Goal: Task Accomplishment & Management: Manage account settings

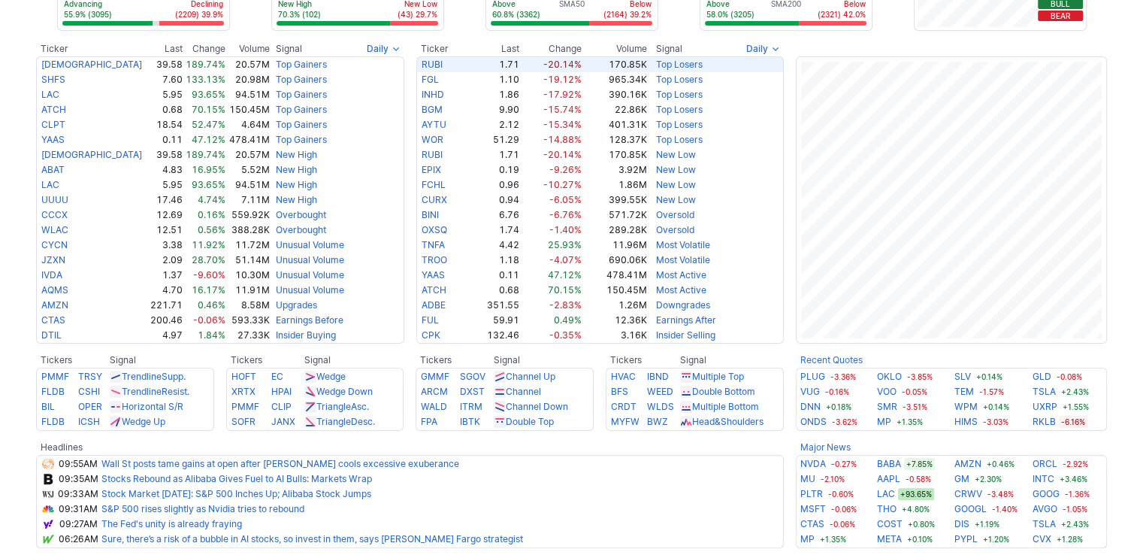
scroll to position [301, 0]
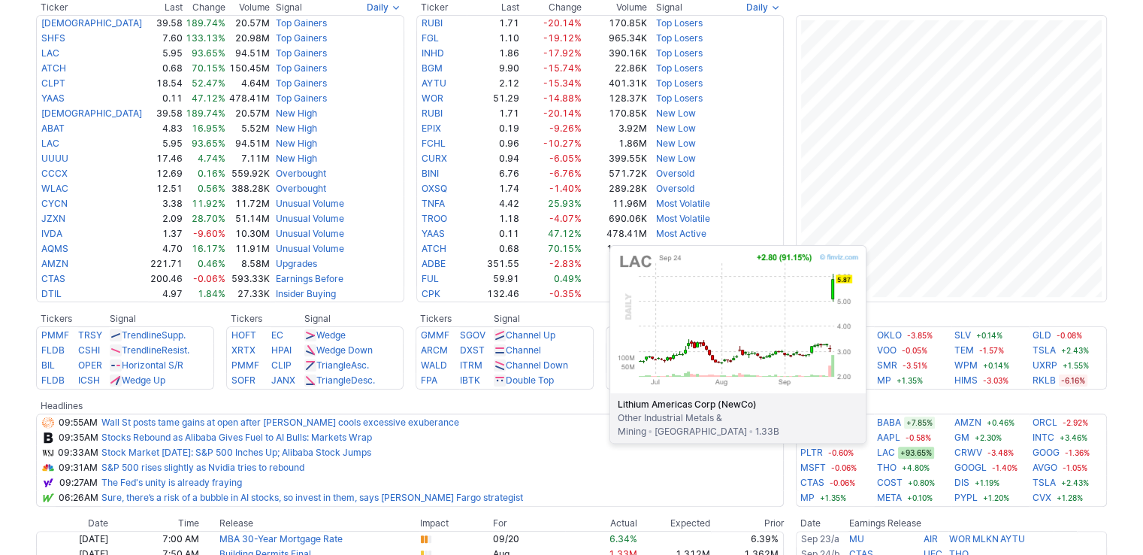
drag, startPoint x: 887, startPoint y: 452, endPoint x: 1120, endPoint y: 458, distance: 233.1
click at [1120, 458] on div "Advancing 55.9% (3095) Declining (2209) 39.9% New High 70.3% (102) New Low (43)…" at bounding box center [571, 338] width 1143 height 1103
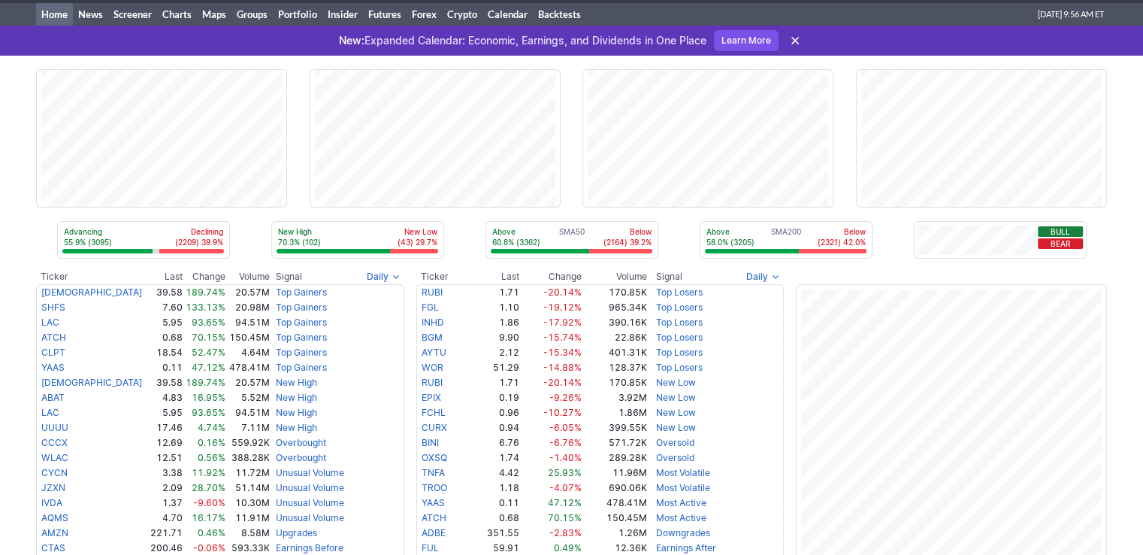
scroll to position [0, 0]
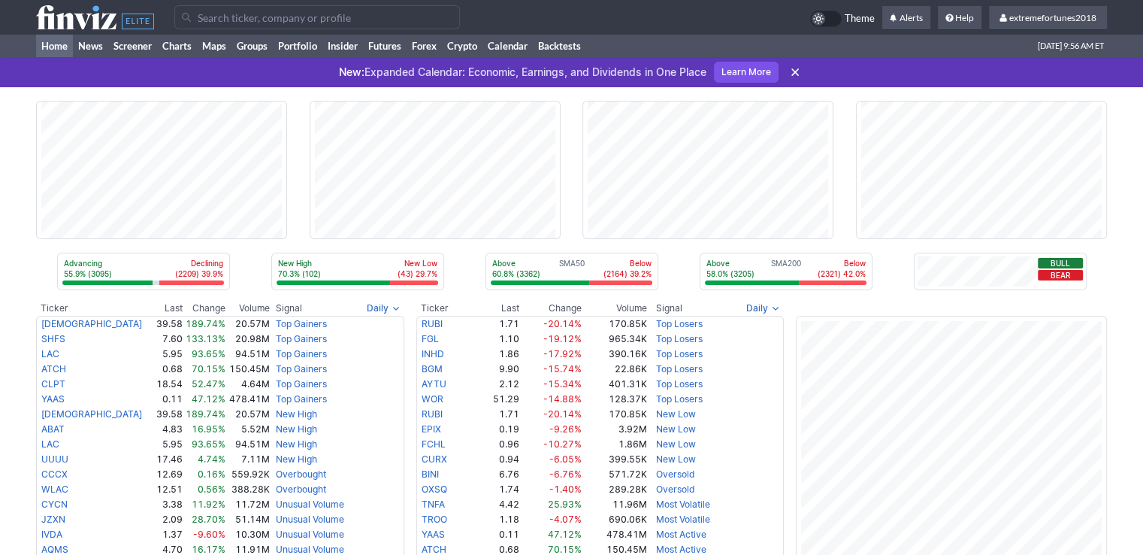
click at [226, 16] on input "Search" at bounding box center [317, 17] width 286 height 24
click at [301, 44] on link "Portfolio" at bounding box center [298, 46] width 50 height 23
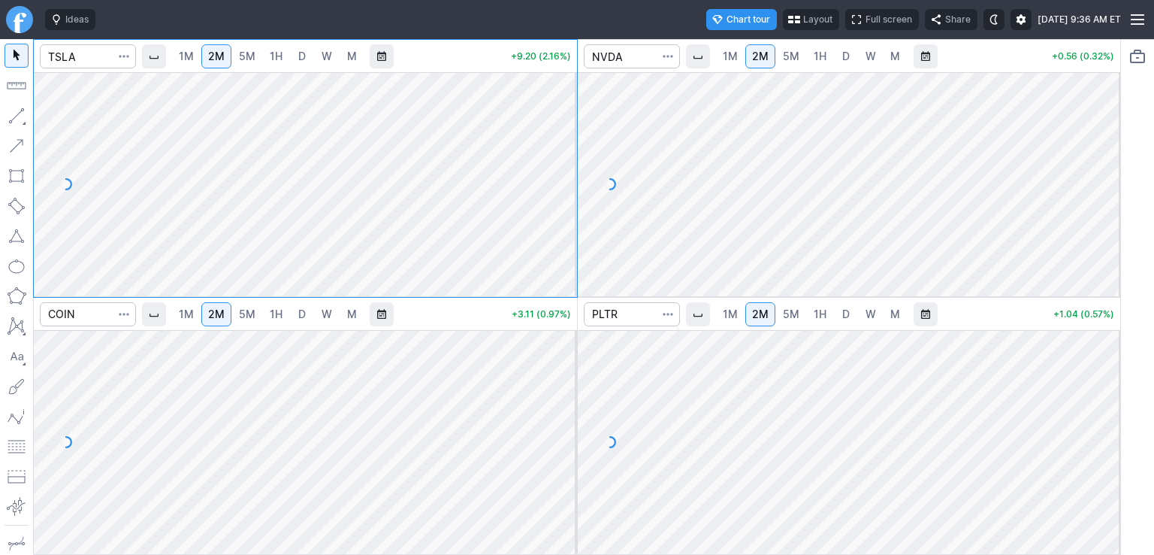
drag, startPoint x: 568, startPoint y: 106, endPoint x: 561, endPoint y: 156, distance: 50.1
click at [561, 156] on div at bounding box center [562, 180] width 32 height 186
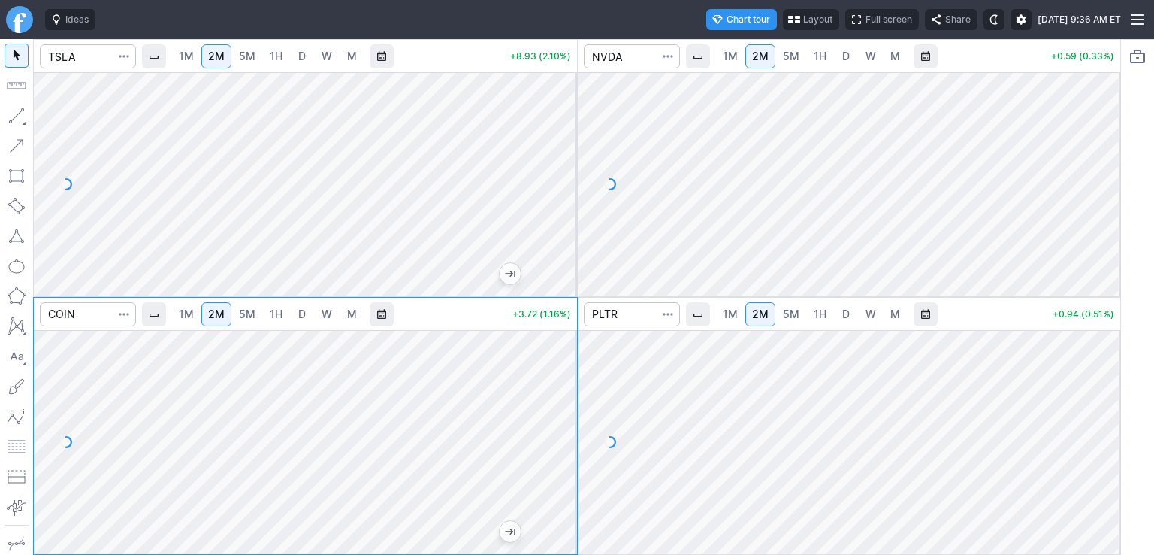
drag, startPoint x: 564, startPoint y: 368, endPoint x: 564, endPoint y: 401, distance: 33.8
click at [564, 401] on div at bounding box center [562, 438] width 32 height 186
drag, startPoint x: 1112, startPoint y: 106, endPoint x: 1106, endPoint y: 171, distance: 64.8
click at [1106, 171] on div at bounding box center [1105, 180] width 32 height 186
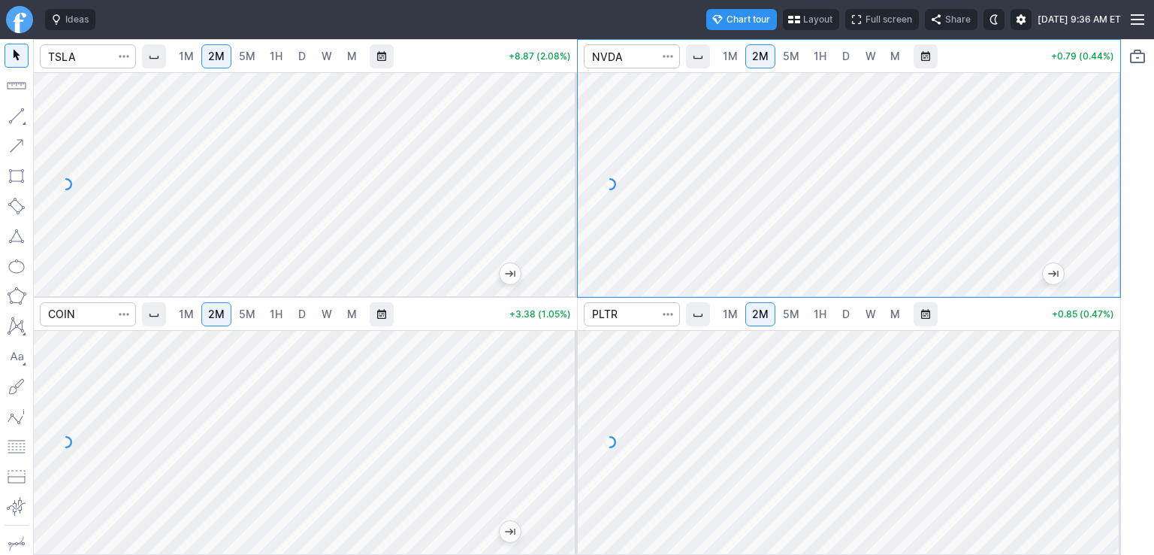
drag, startPoint x: 1106, startPoint y: 354, endPoint x: 1099, endPoint y: 384, distance: 31.0
click at [1106, 380] on div at bounding box center [1105, 438] width 32 height 186
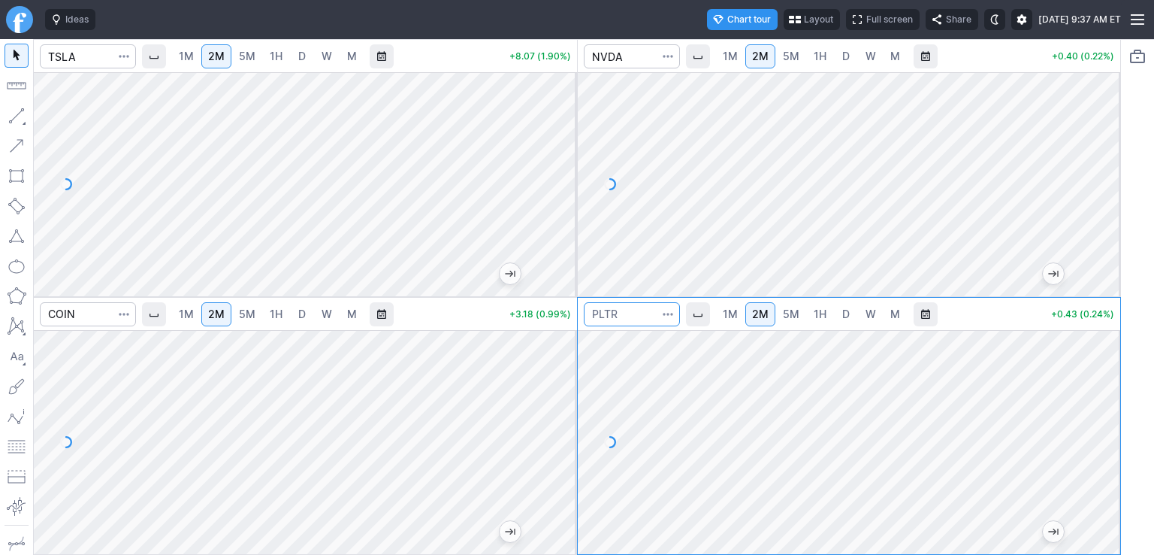
click at [638, 316] on input "Search" at bounding box center [632, 314] width 96 height 24
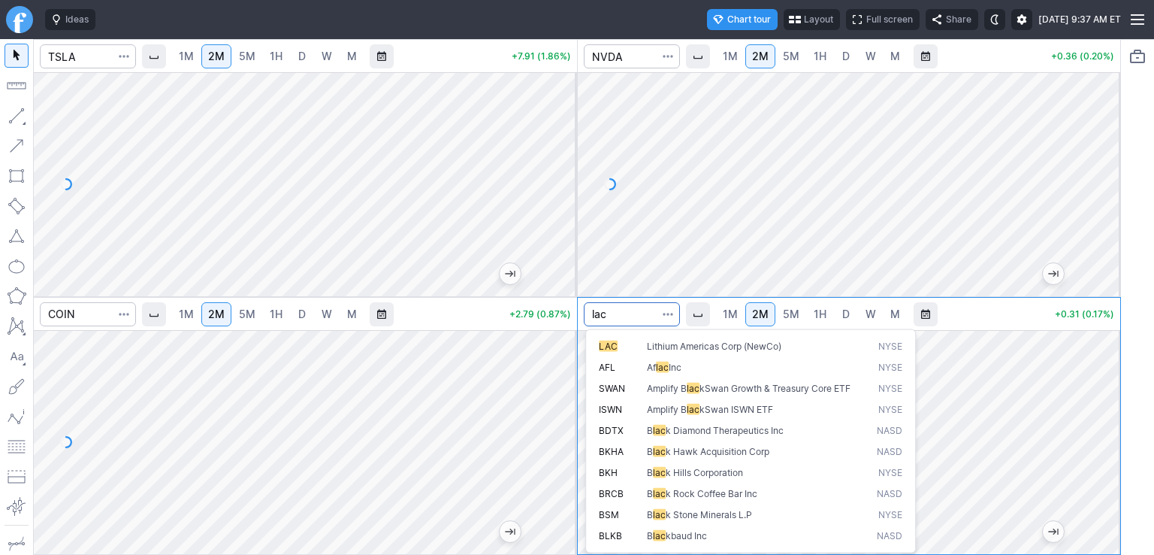
type input "lac"
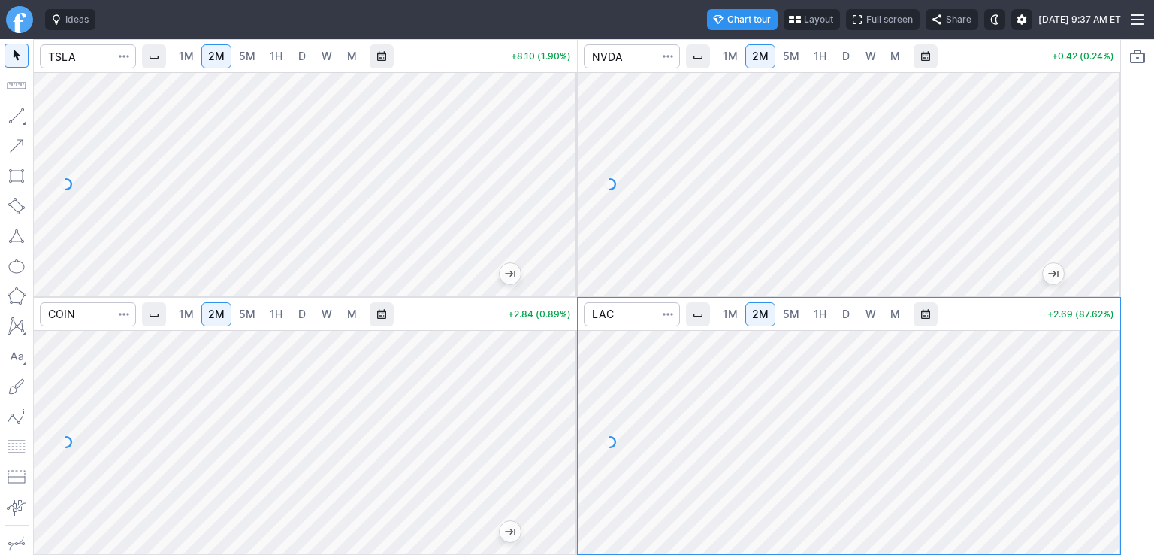
drag, startPoint x: 1104, startPoint y: 377, endPoint x: 1103, endPoint y: 387, distance: 10.5
click at [1103, 387] on div at bounding box center [1105, 438] width 32 height 186
drag, startPoint x: 1095, startPoint y: 439, endPoint x: 1097, endPoint y: 407, distance: 32.4
click at [1097, 407] on div at bounding box center [1105, 438] width 32 height 186
click at [304, 58] on span "D" at bounding box center [302, 56] width 8 height 13
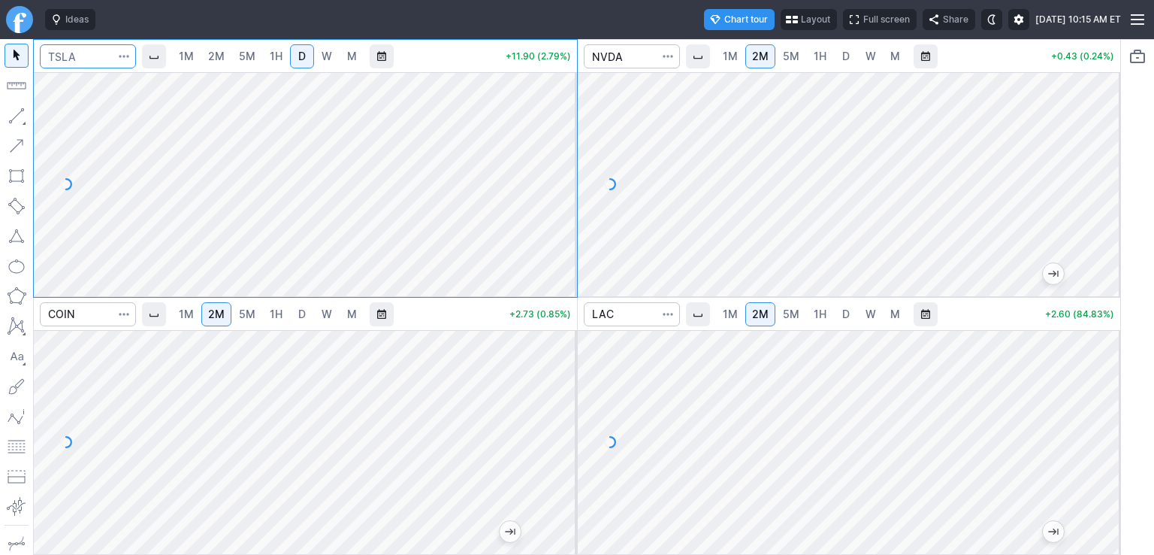
click at [106, 59] on input "Search" at bounding box center [88, 56] width 96 height 24
type input "v"
click at [325, 55] on span "W" at bounding box center [327, 56] width 11 height 13
click at [297, 62] on link "D" at bounding box center [302, 56] width 24 height 24
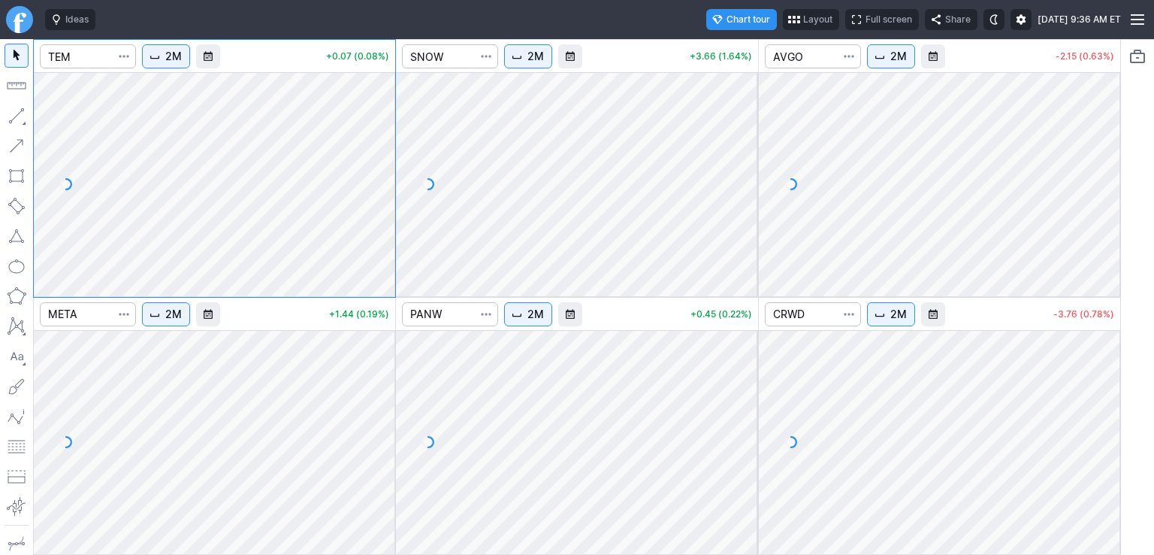
drag, startPoint x: 382, startPoint y: 121, endPoint x: 381, endPoint y: 194, distance: 72.9
click at [381, 194] on div at bounding box center [380, 180] width 32 height 186
drag, startPoint x: 749, startPoint y: 103, endPoint x: 743, endPoint y: 184, distance: 81.4
click at [573, 184] on div at bounding box center [743, 180] width 32 height 186
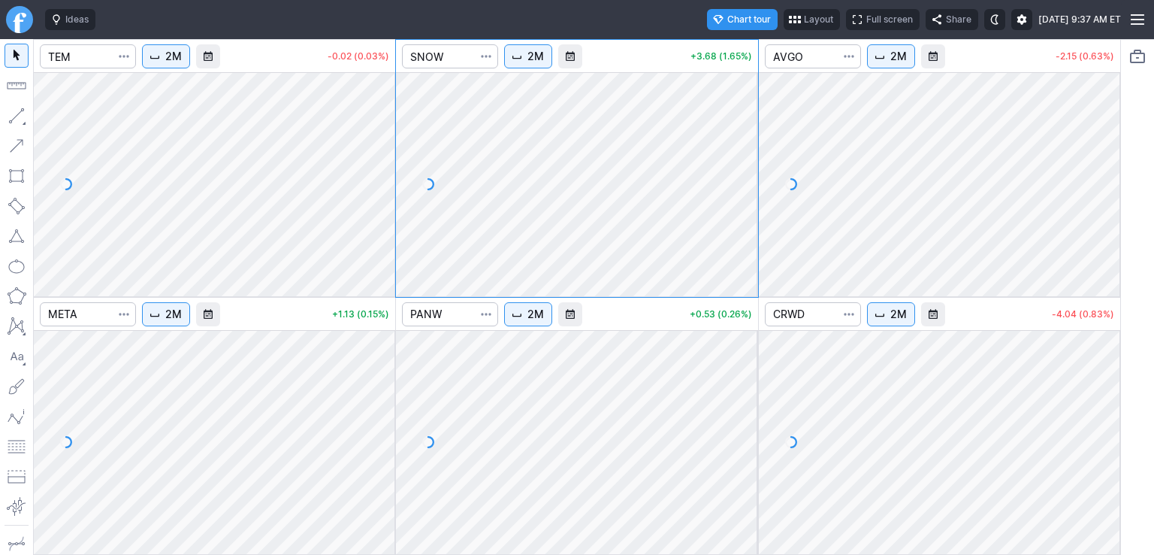
drag, startPoint x: 1111, startPoint y: 108, endPoint x: 1109, endPoint y: 186, distance: 77.4
click at [573, 183] on div at bounding box center [1105, 180] width 32 height 186
drag, startPoint x: 1107, startPoint y: 381, endPoint x: 1103, endPoint y: 451, distance: 70.0
click at [573, 250] on div at bounding box center [1105, 438] width 32 height 186
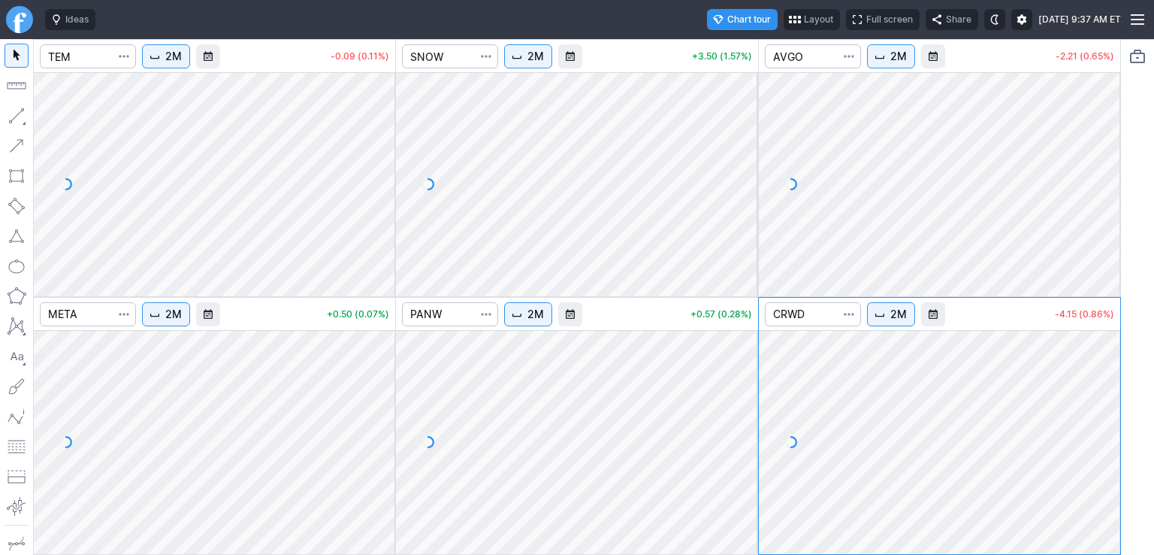
drag, startPoint x: 742, startPoint y: 365, endPoint x: 735, endPoint y: 428, distance: 63.5
click at [573, 250] on div at bounding box center [743, 438] width 32 height 186
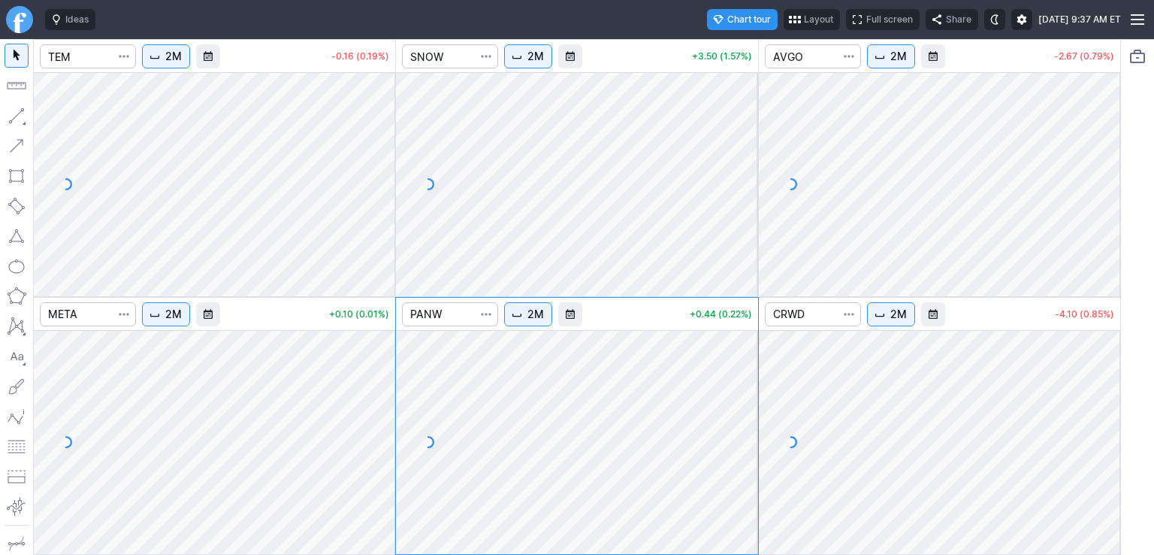
drag, startPoint x: 377, startPoint y: 365, endPoint x: 388, endPoint y: 432, distance: 67.7
click at [382, 250] on div at bounding box center [380, 438] width 32 height 186
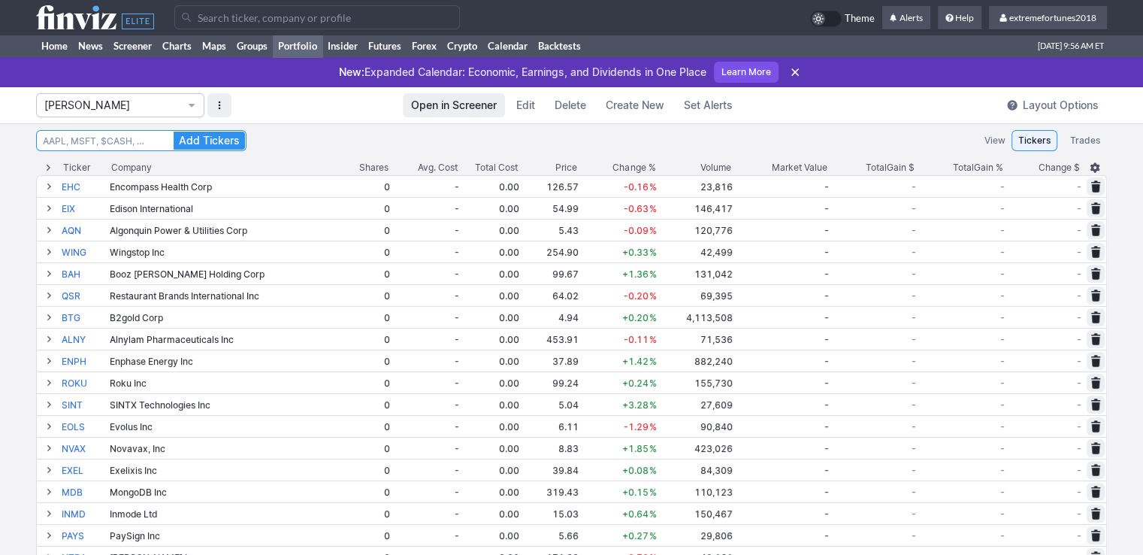
click at [136, 148] on input at bounding box center [141, 140] width 210 height 21
type input "lac"
click at [174, 132] on button "Add Tickers" at bounding box center [209, 141] width 71 height 18
drag, startPoint x: 84, startPoint y: 106, endPoint x: 84, endPoint y: 117, distance: 11.3
click at [84, 106] on span "Isabel_Watch" at bounding box center [112, 105] width 137 height 15
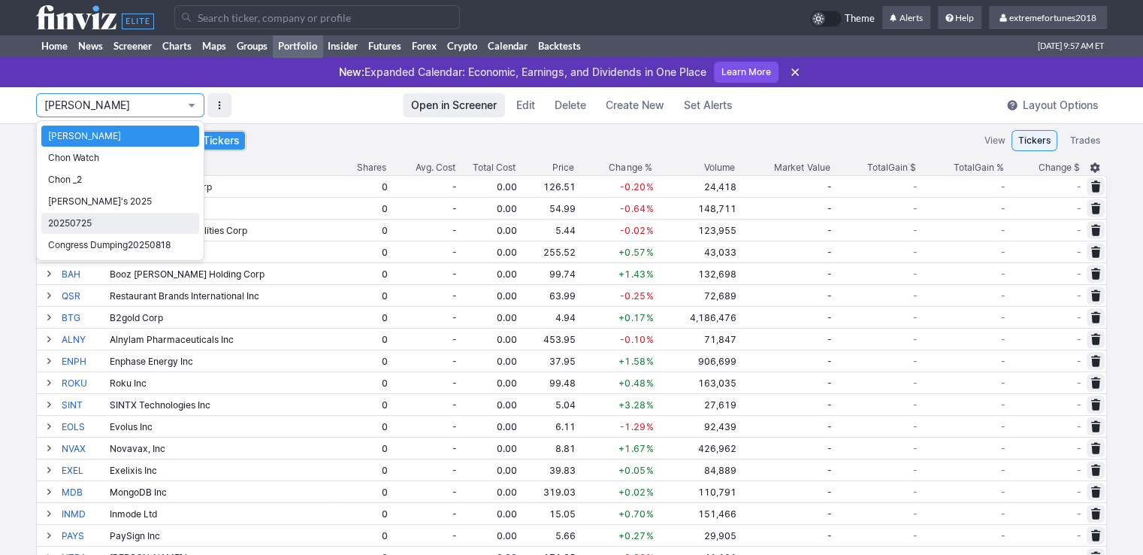
click at [81, 222] on span "20250725" at bounding box center [120, 223] width 144 height 15
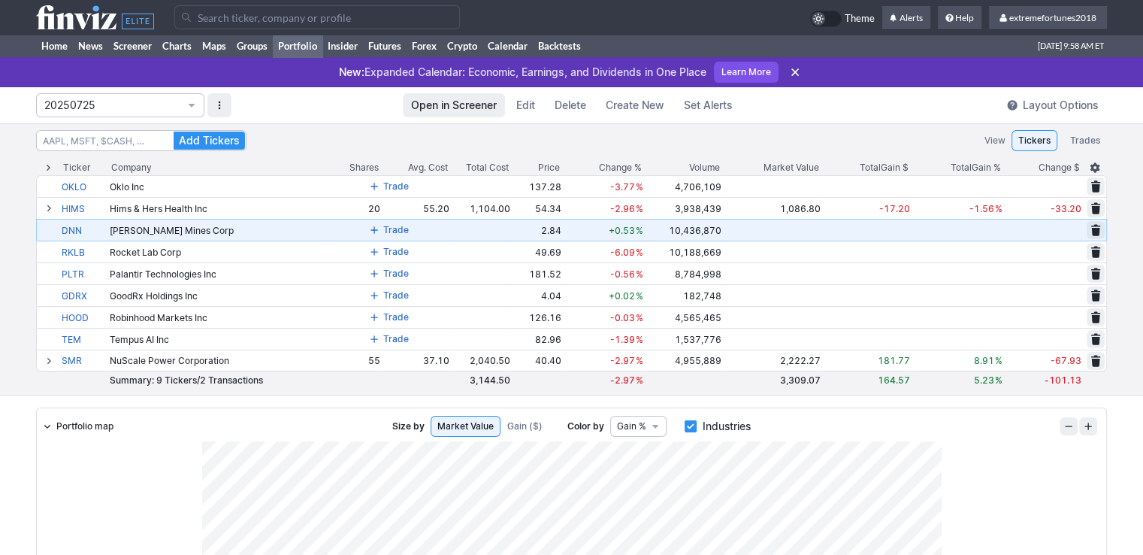
click at [398, 232] on span "Trade" at bounding box center [396, 229] width 26 height 15
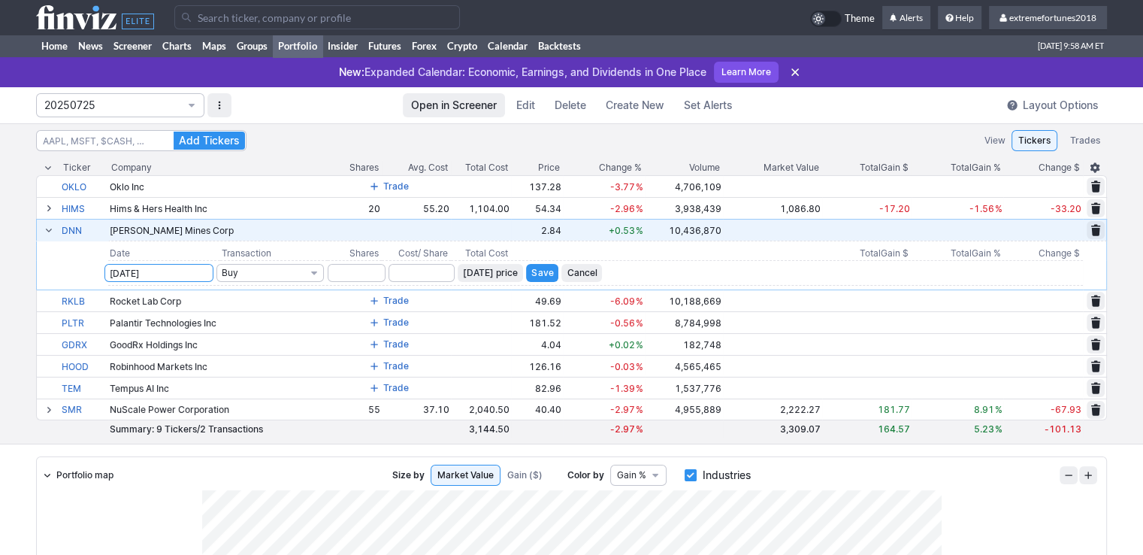
click at [166, 274] on input "09-24-2025" at bounding box center [158, 273] width 109 height 18
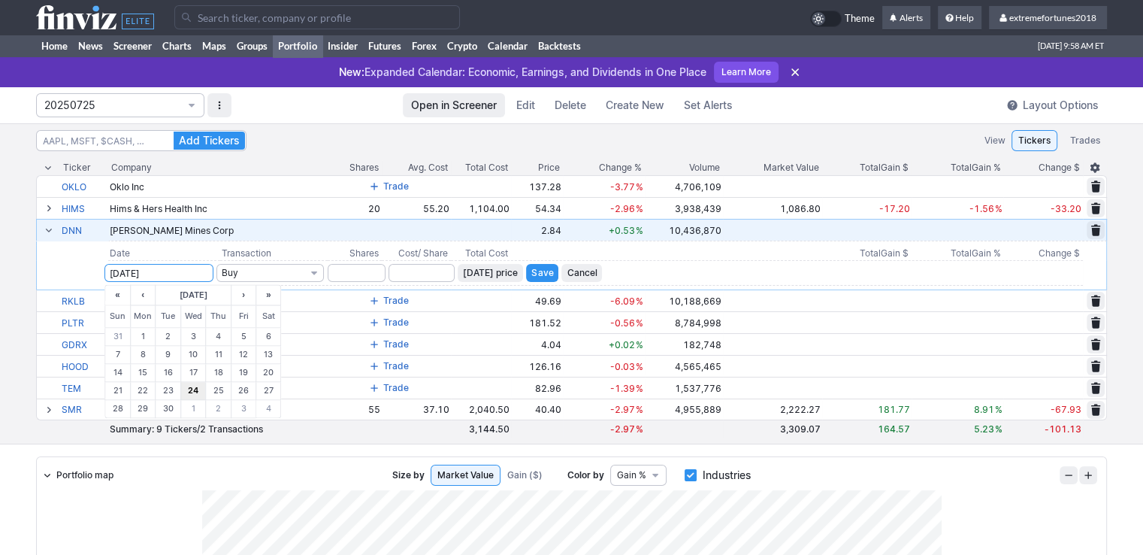
click at [102, 110] on div at bounding box center [571, 277] width 1143 height 555
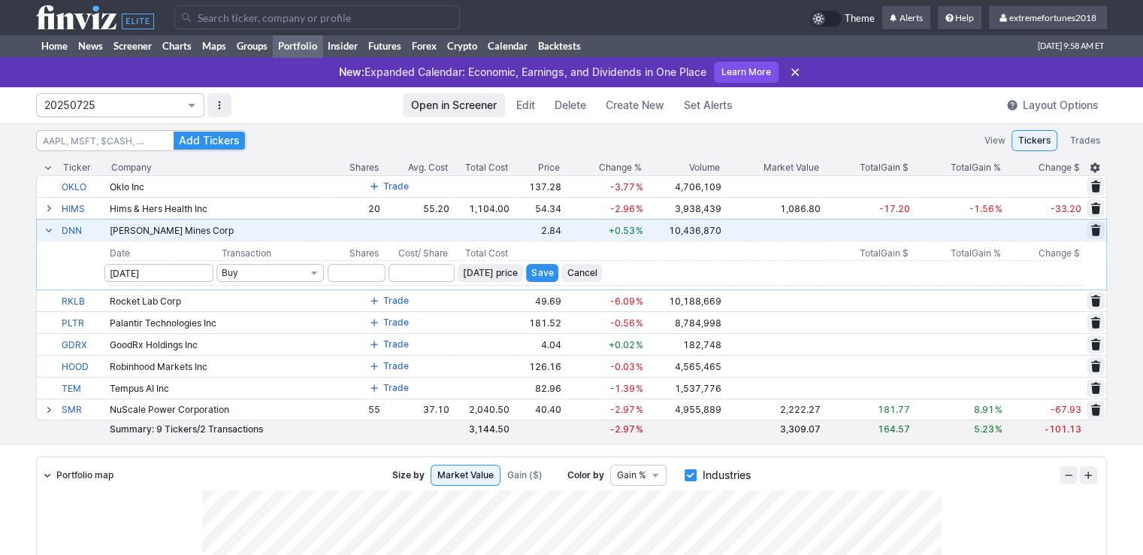
click at [99, 103] on span "20250725" at bounding box center [112, 105] width 137 height 15
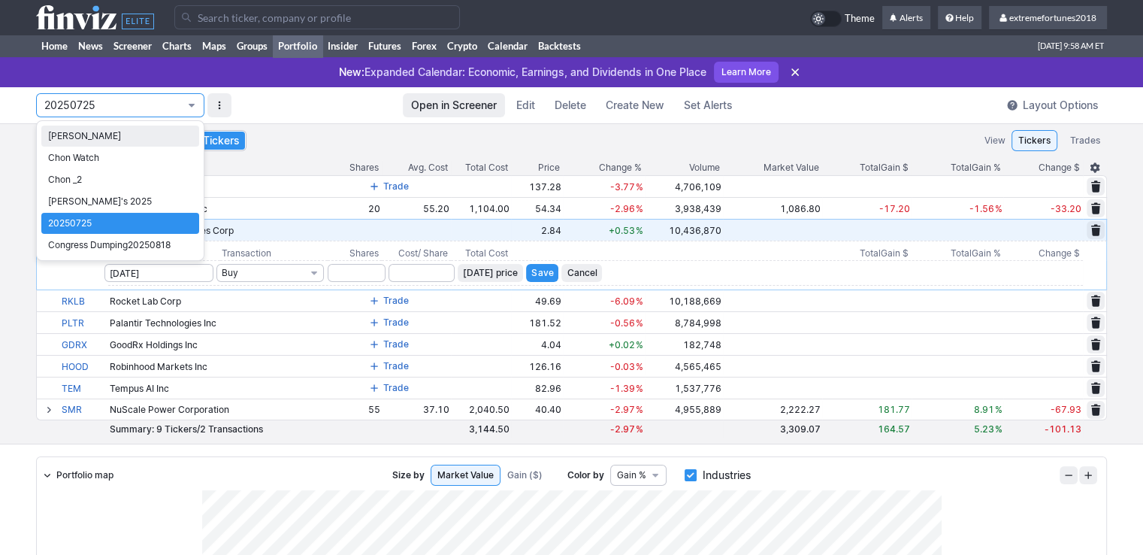
click at [86, 138] on span "Isabel_Watch" at bounding box center [120, 136] width 144 height 15
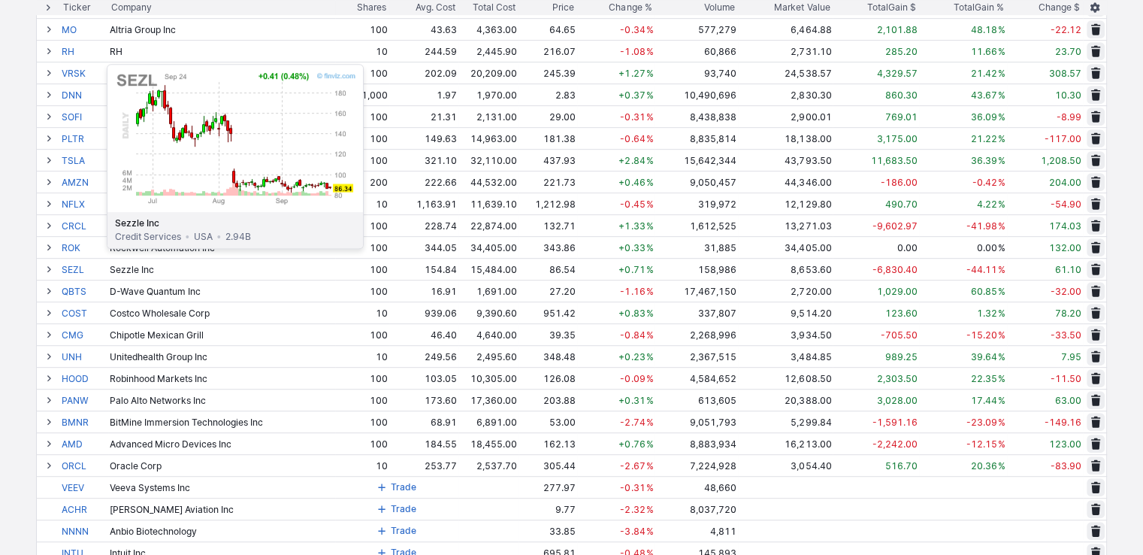
scroll to position [676, 0]
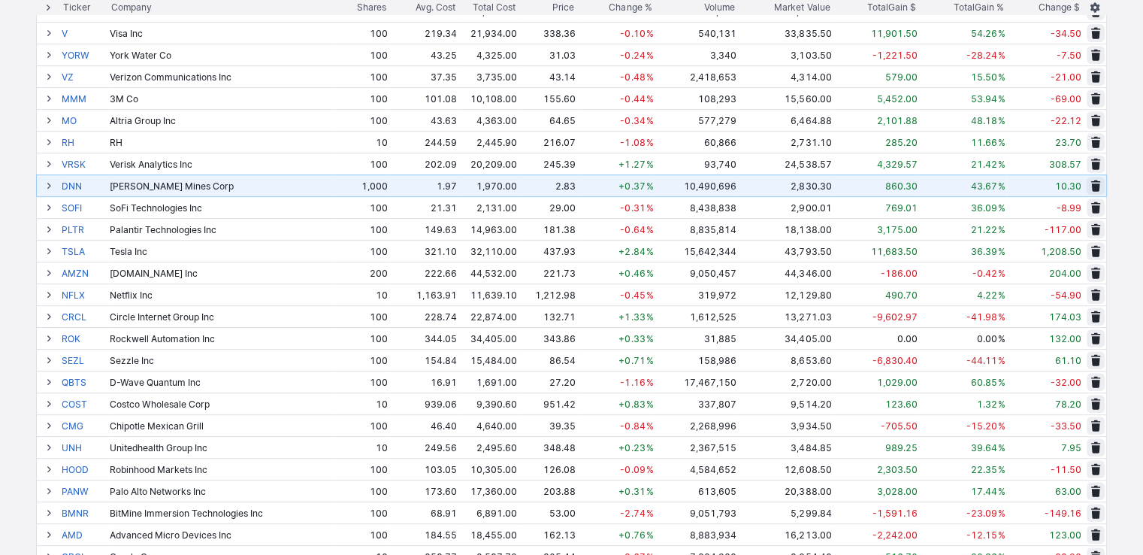
click at [50, 183] on span at bounding box center [48, 186] width 9 height 12
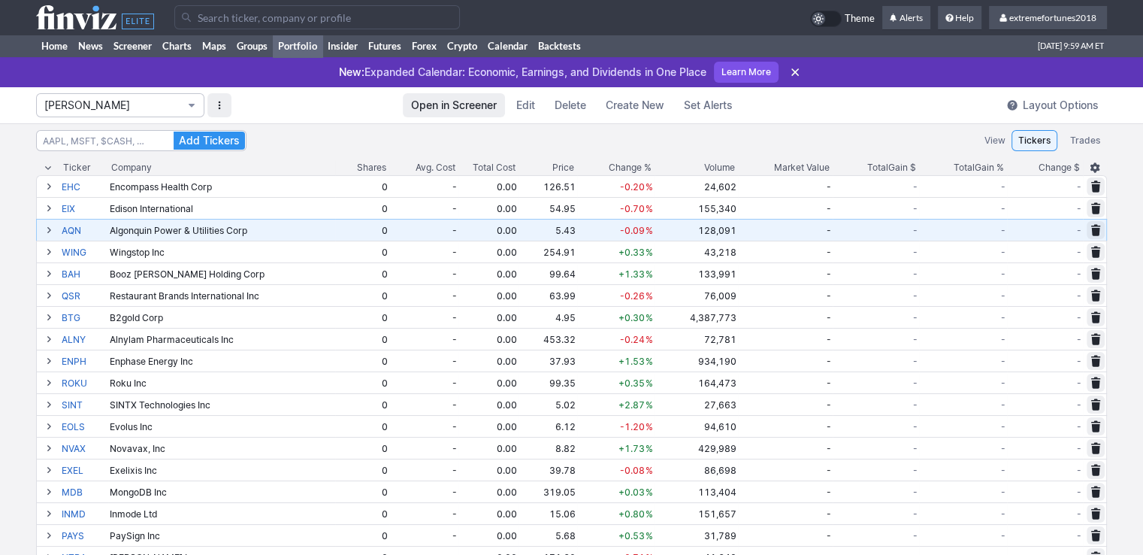
click at [104, 105] on span "Isabel_Watch" at bounding box center [112, 105] width 137 height 15
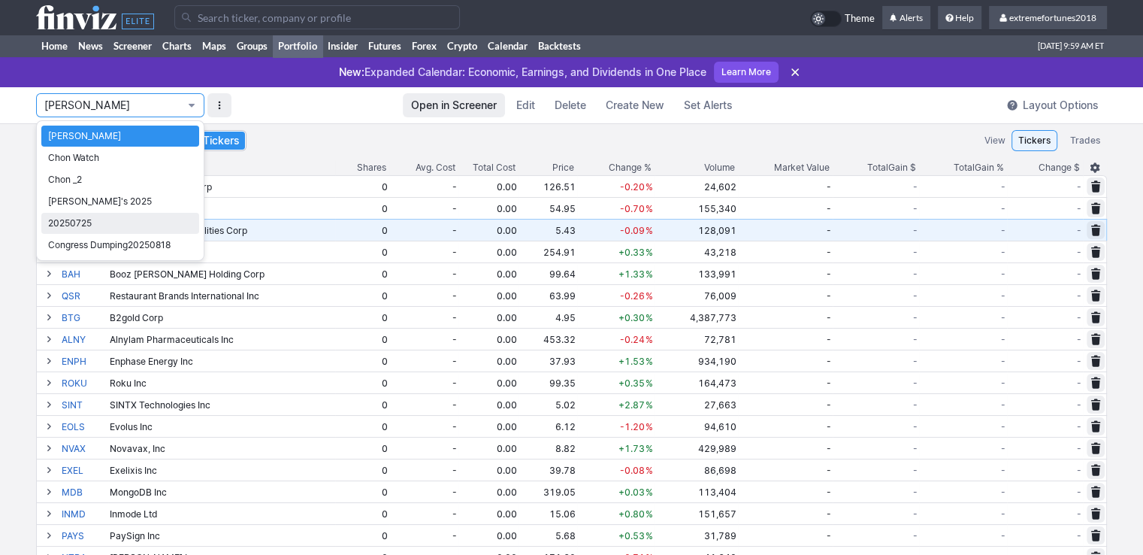
click at [98, 223] on span "20250725" at bounding box center [120, 223] width 144 height 15
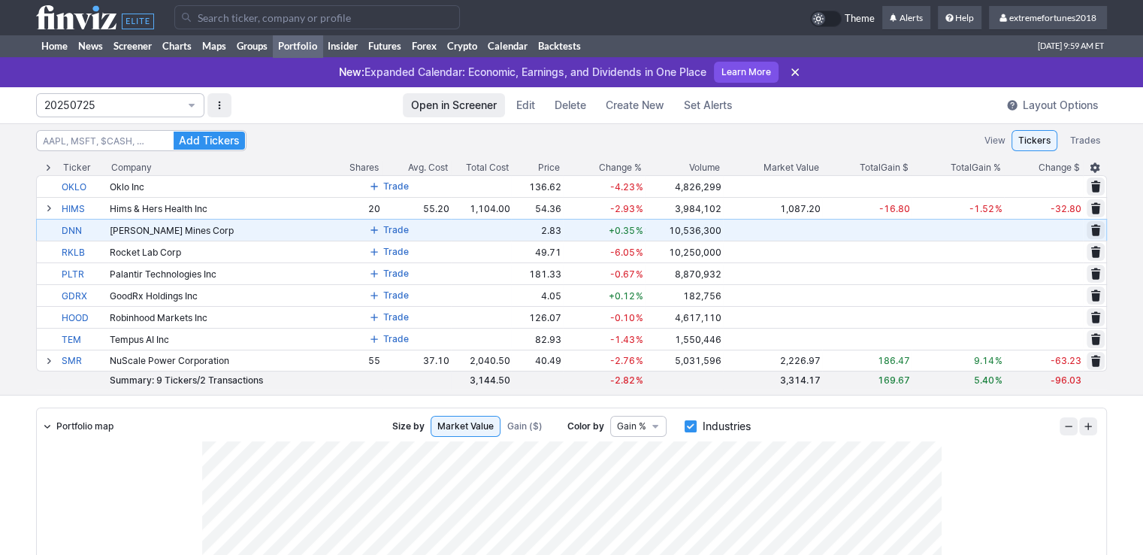
click at [376, 234] on span at bounding box center [374, 230] width 9 height 12
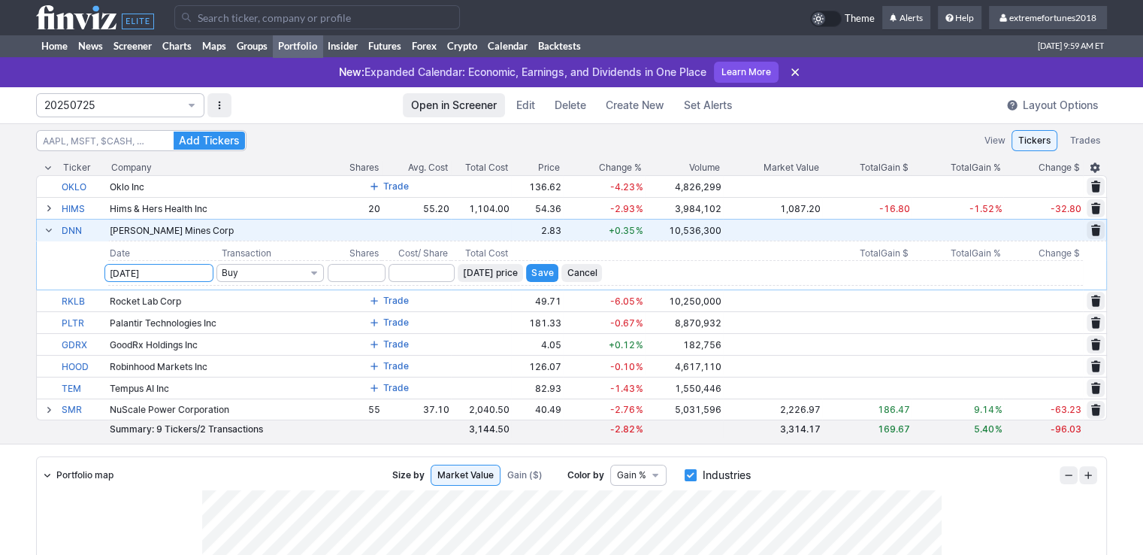
click at [186, 271] on input "09-24-2025" at bounding box center [158, 273] width 109 height 18
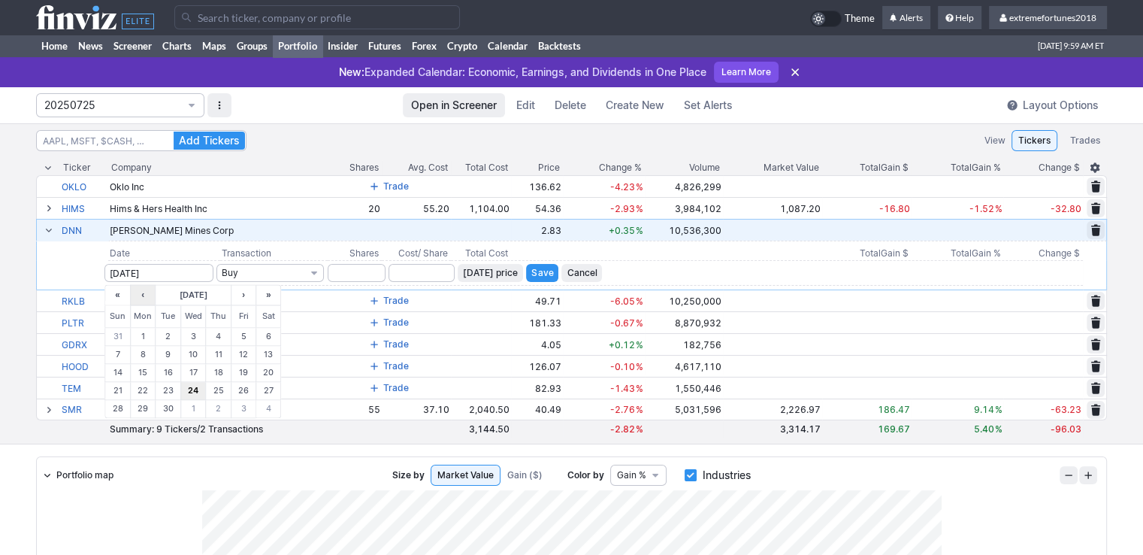
click at [141, 301] on button "‹" at bounding box center [143, 294] width 26 height 21
click at [120, 301] on button "«" at bounding box center [117, 294] width 26 height 21
click at [247, 302] on button "›" at bounding box center [244, 294] width 26 height 21
click at [244, 298] on button "›" at bounding box center [244, 294] width 26 height 21
click at [189, 334] on button "2" at bounding box center [193, 337] width 26 height 18
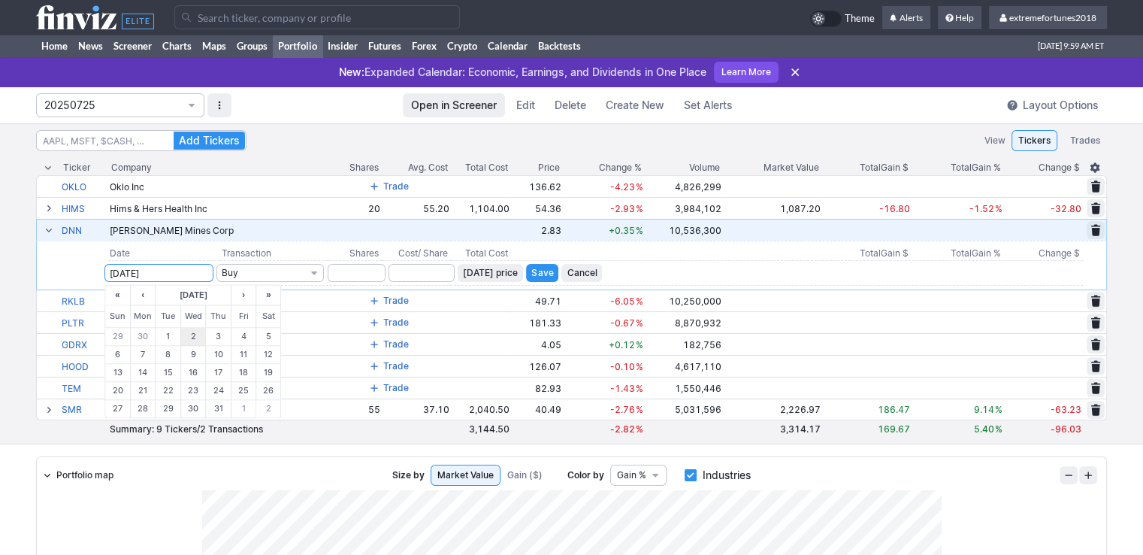
type input "10-02-2024"
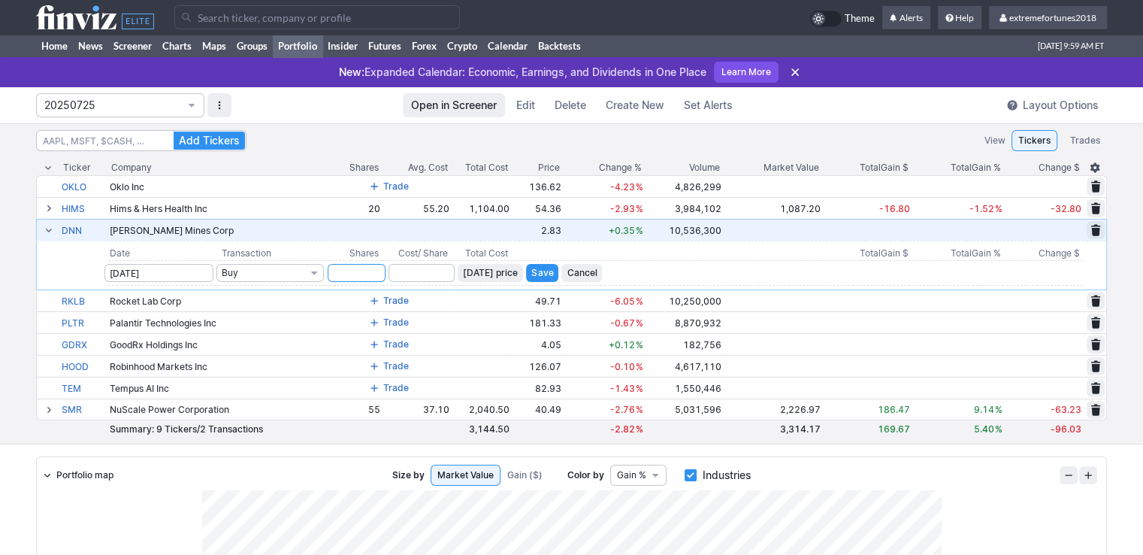
click at [355, 275] on input "number" at bounding box center [357, 273] width 58 height 18
type input "1000"
click at [437, 273] on input "number" at bounding box center [422, 273] width 66 height 18
type input "1.97"
click at [542, 273] on span "Save" at bounding box center [542, 272] width 22 height 15
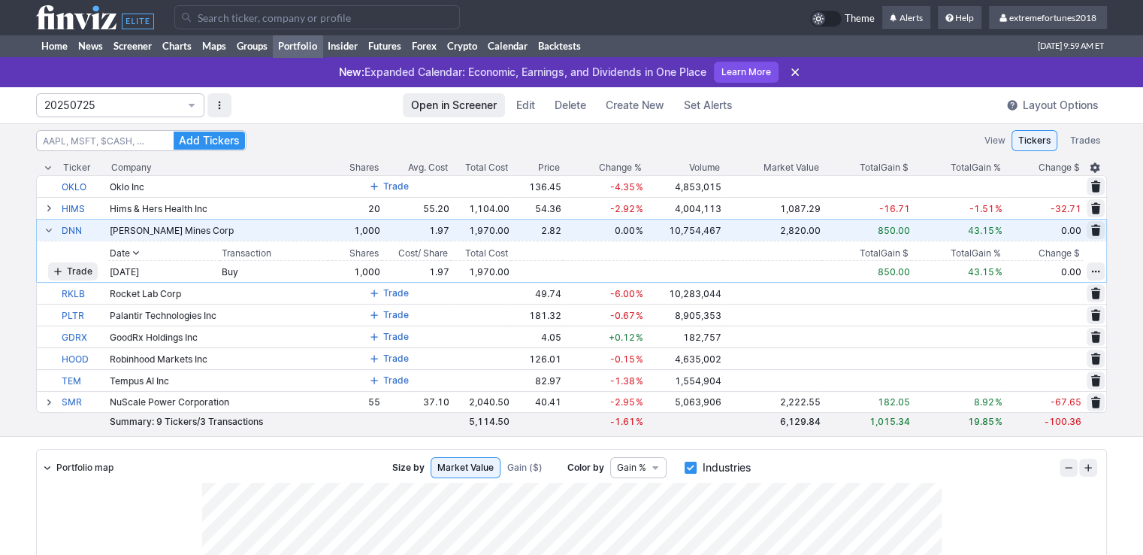
click at [41, 226] on button at bounding box center [49, 230] width 18 height 18
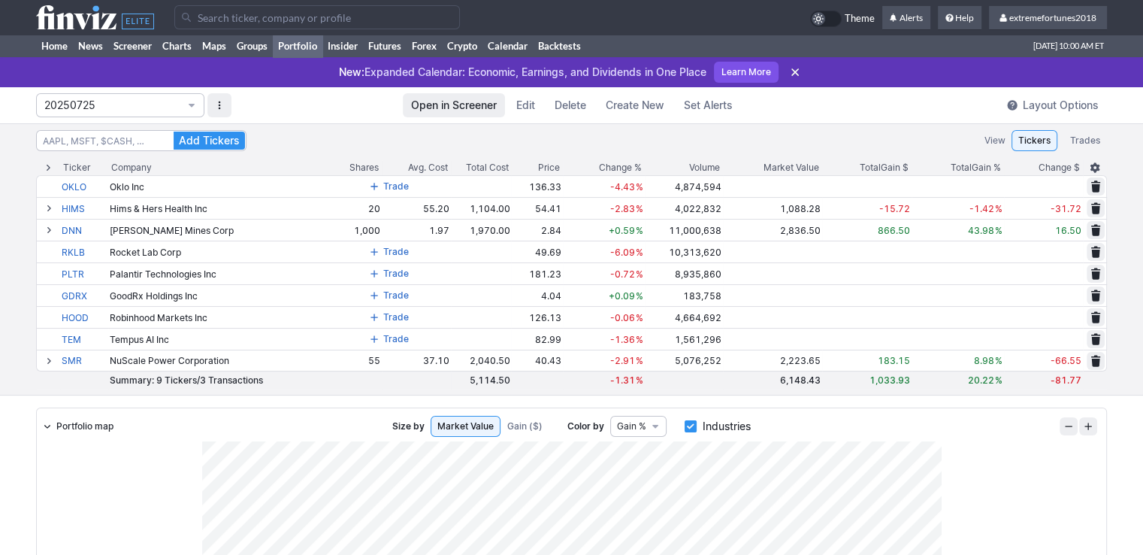
click at [522, 105] on span "Edit" at bounding box center [525, 105] width 19 height 15
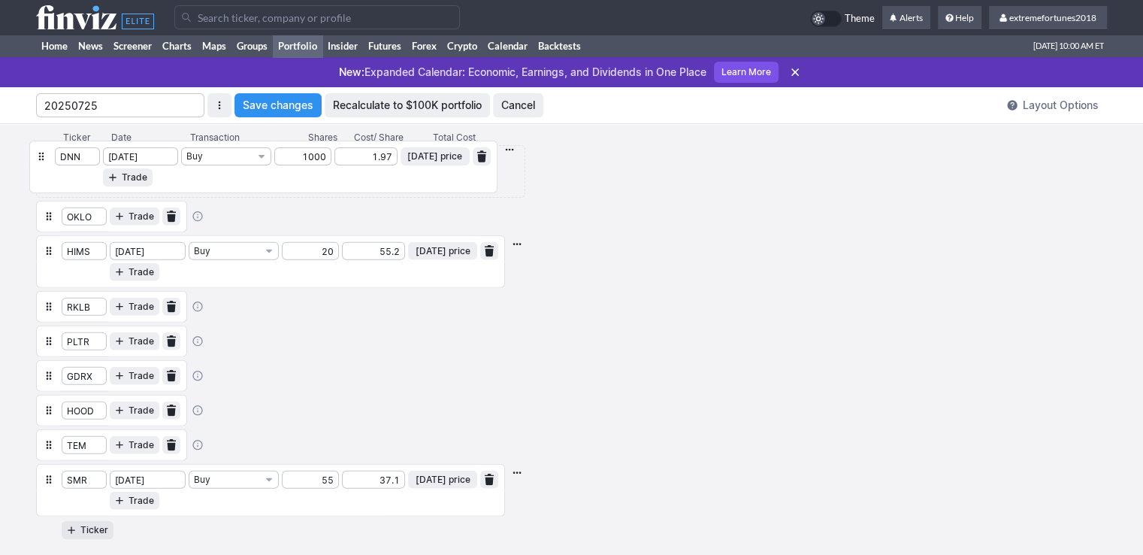
drag, startPoint x: 43, startPoint y: 257, endPoint x: 37, endPoint y: 158, distance: 99.4
click at [37, 158] on table "Ticker Date Transaction Shares Cost / Share Total Cost OKLO Trade HIMS 09-15-20…" at bounding box center [281, 335] width 490 height 410
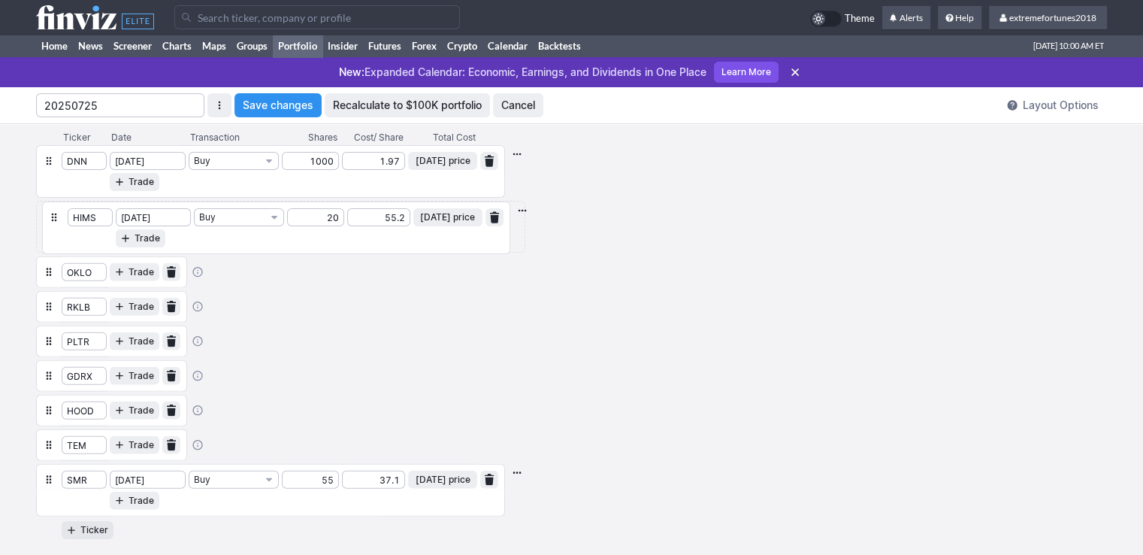
drag, startPoint x: 43, startPoint y: 254, endPoint x: 51, endPoint y: 214, distance: 40.7
click at [51, 214] on table "Ticker Date Transaction Shares Cost / Share Total Cost DNN 10-02-2024 Buy 1000 …" at bounding box center [281, 335] width 490 height 410
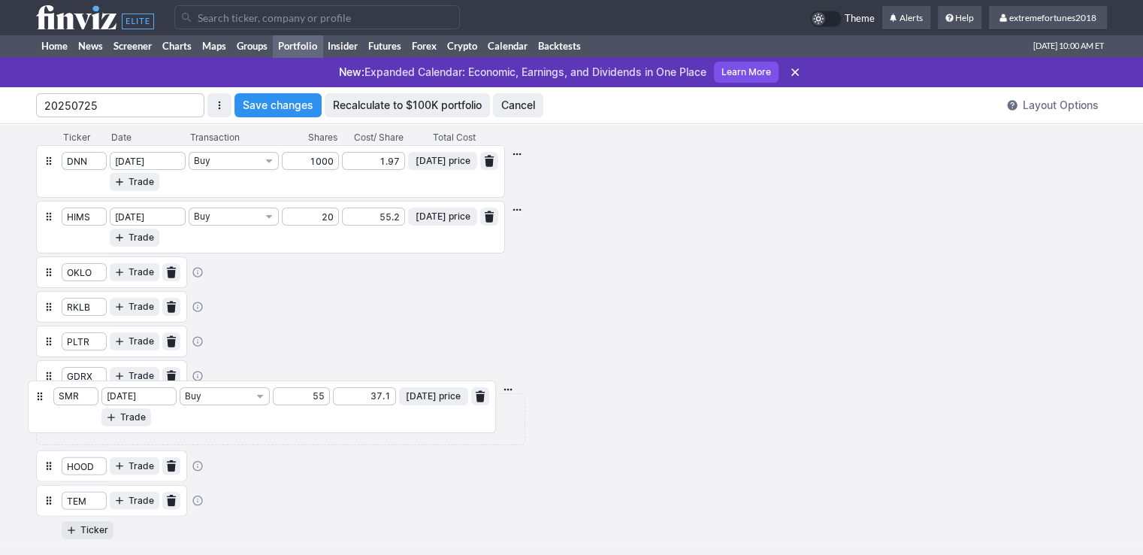
scroll to position [2, 0]
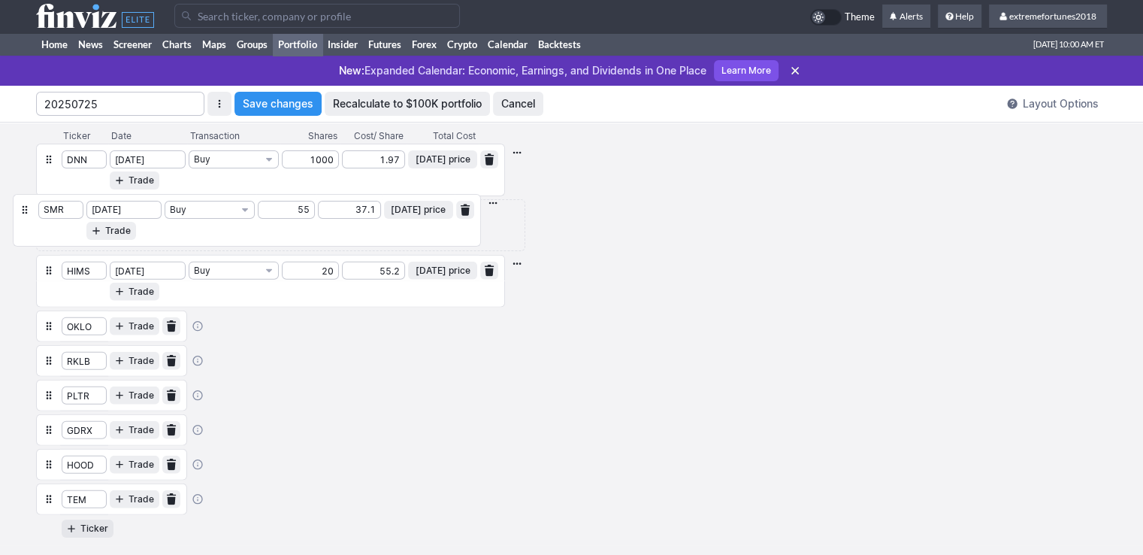
drag, startPoint x: 48, startPoint y: 479, endPoint x: 27, endPoint y: 196, distance: 283.4
click at [27, 196] on div "Ticker Date Transaction Shares Cost / Share Total Cost DNN 10-02-2024 Buy 1000 …" at bounding box center [571, 334] width 1143 height 422
click at [282, 105] on span "Save changes" at bounding box center [278, 103] width 71 height 15
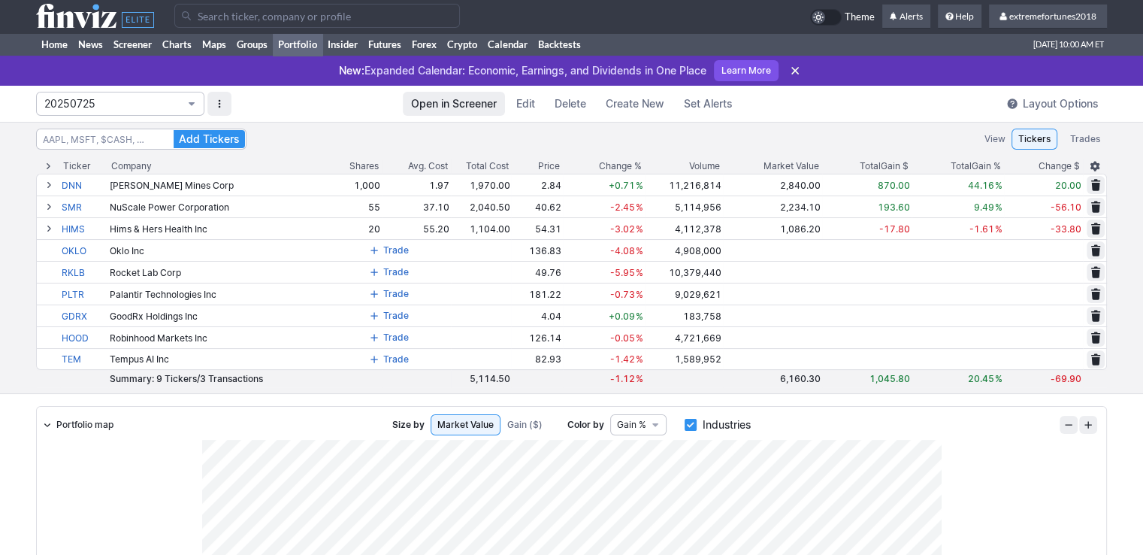
click at [95, 96] on span "20250725" at bounding box center [112, 103] width 137 height 15
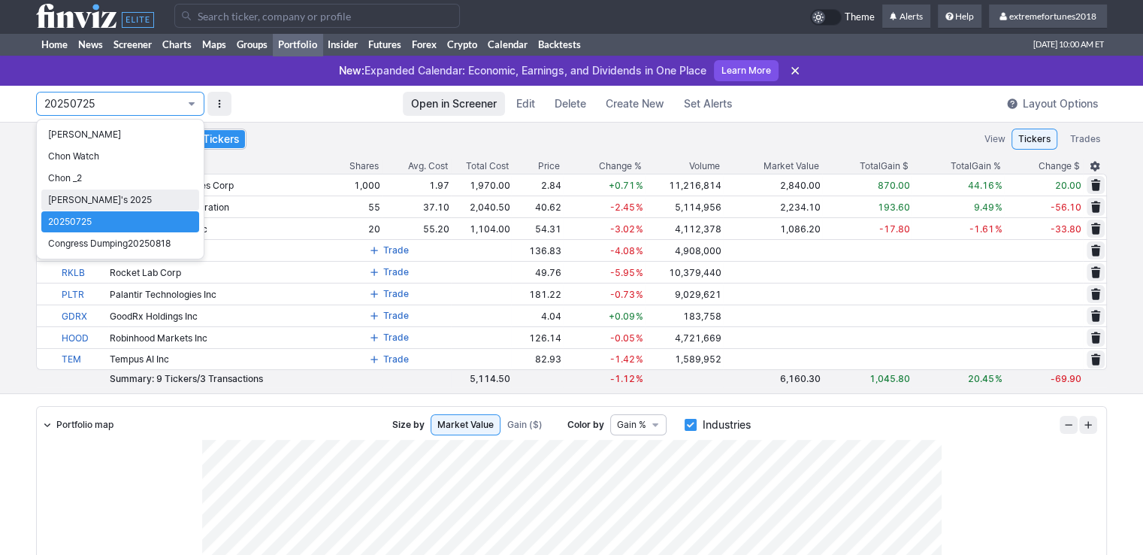
click at [93, 199] on span "Nancy's 2025" at bounding box center [120, 199] width 144 height 15
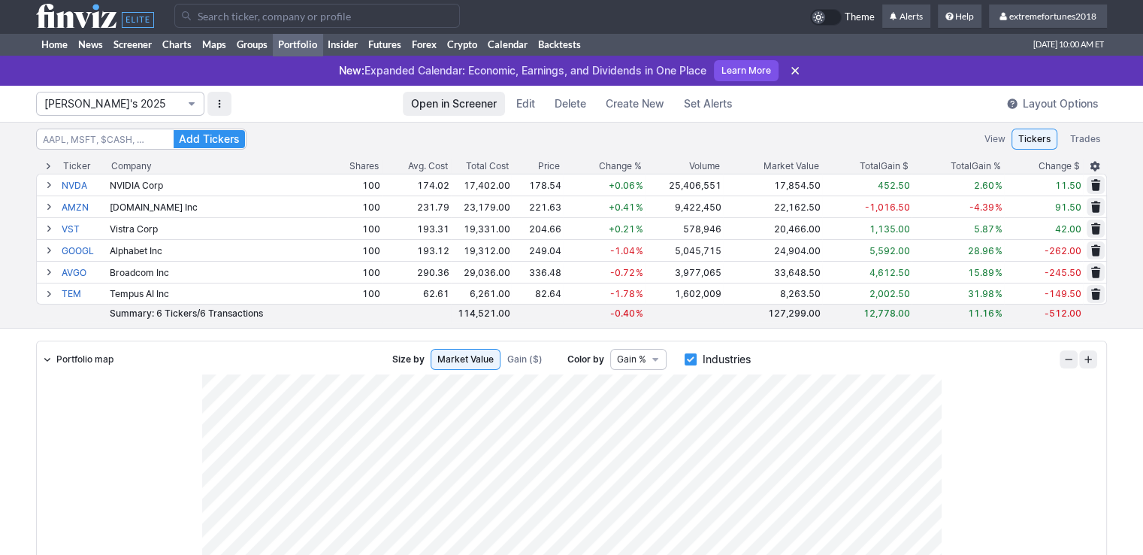
click at [112, 96] on span "Nancy's 2025" at bounding box center [112, 103] width 137 height 15
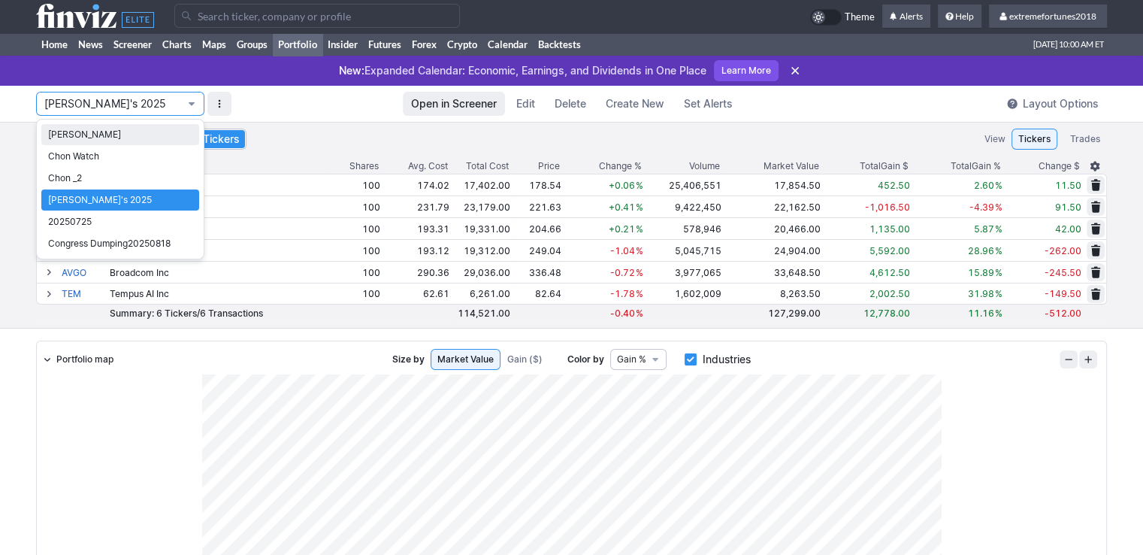
click at [95, 144] on link "Isabel_Watch" at bounding box center [120, 134] width 158 height 21
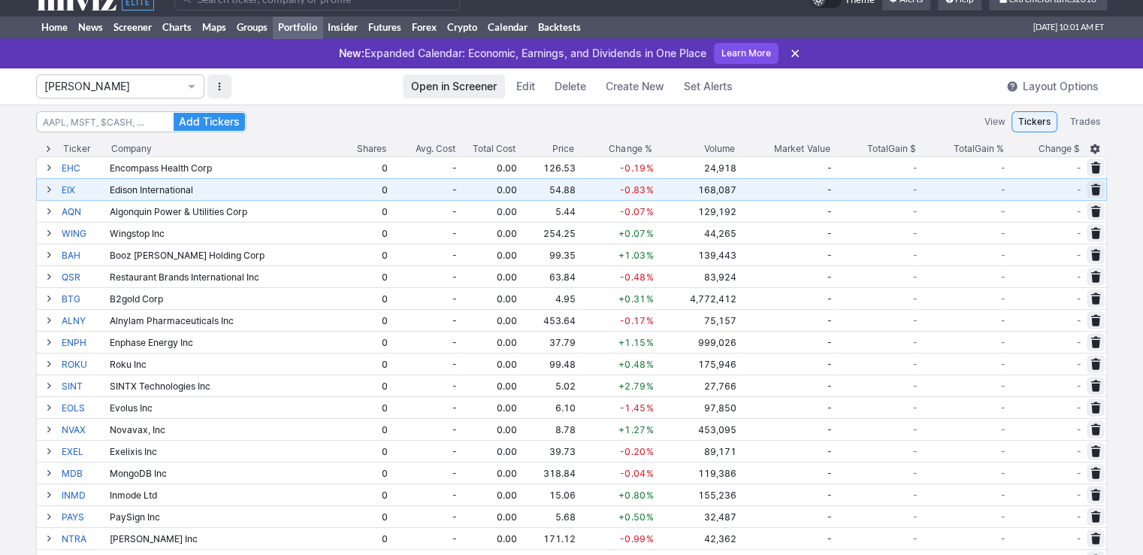
scroll to position [2, 0]
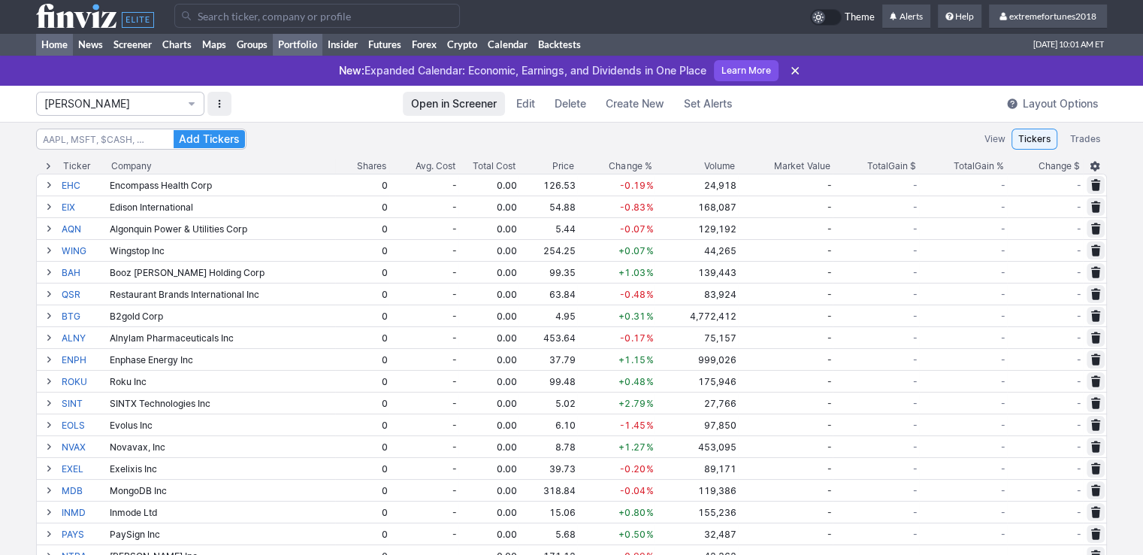
click at [56, 43] on link "Home" at bounding box center [54, 44] width 37 height 23
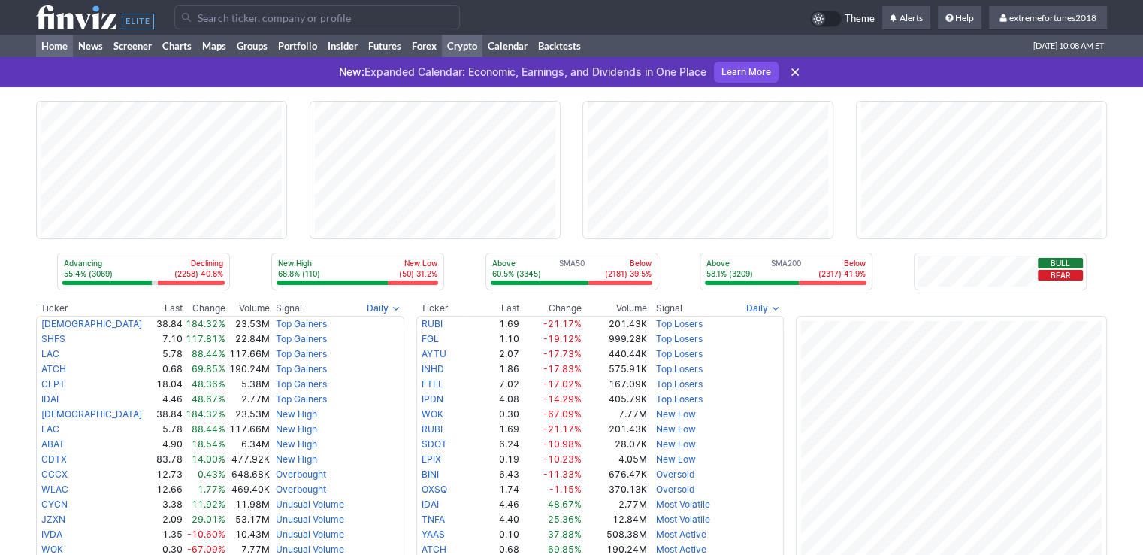
click at [458, 48] on link "Crypto" at bounding box center [462, 46] width 41 height 23
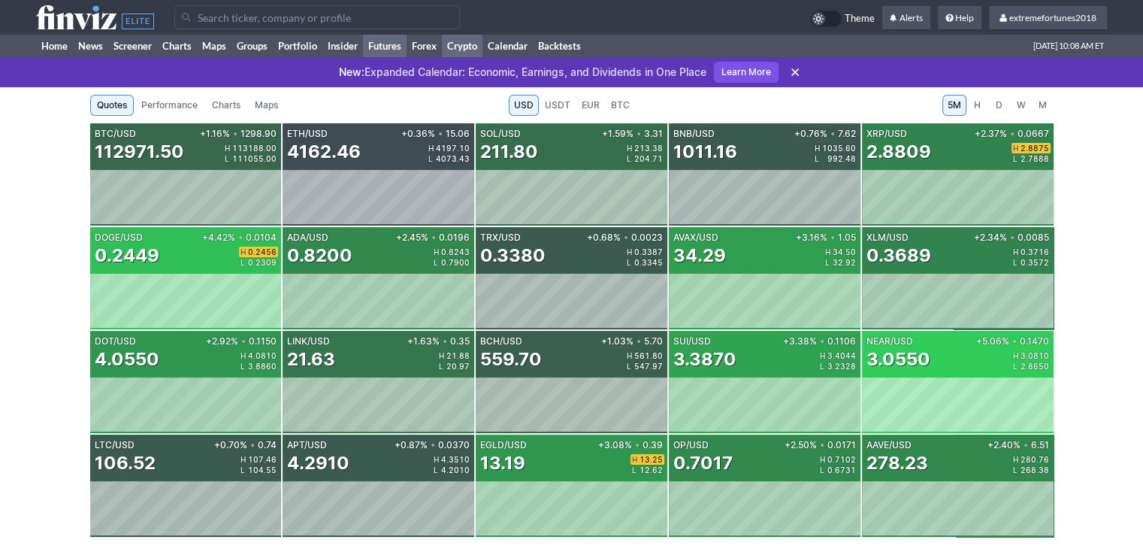
click at [369, 44] on link "Futures" at bounding box center [385, 46] width 44 height 23
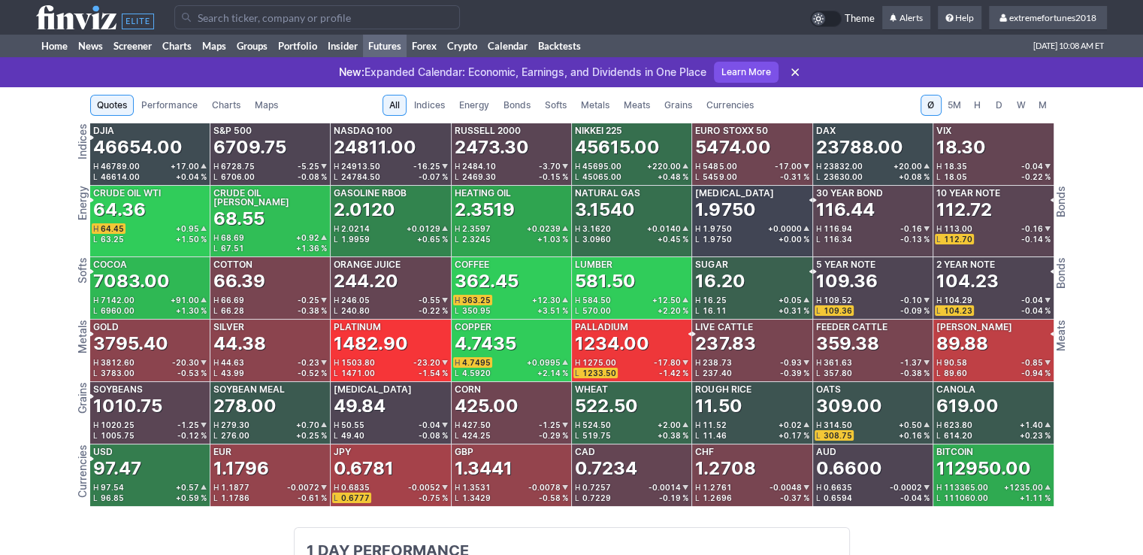
click at [604, 107] on span "Metals" at bounding box center [595, 105] width 29 height 15
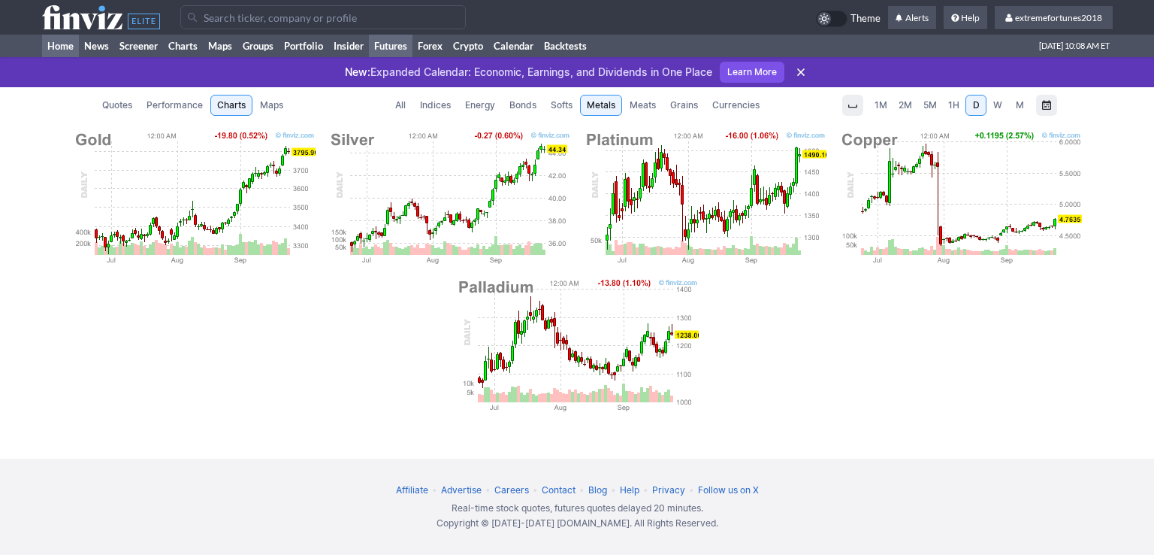
drag, startPoint x: 64, startPoint y: 47, endPoint x: 8, endPoint y: 39, distance: 56.9
click at [64, 47] on link "Home" at bounding box center [60, 46] width 37 height 23
